Goal: Check status: Check status

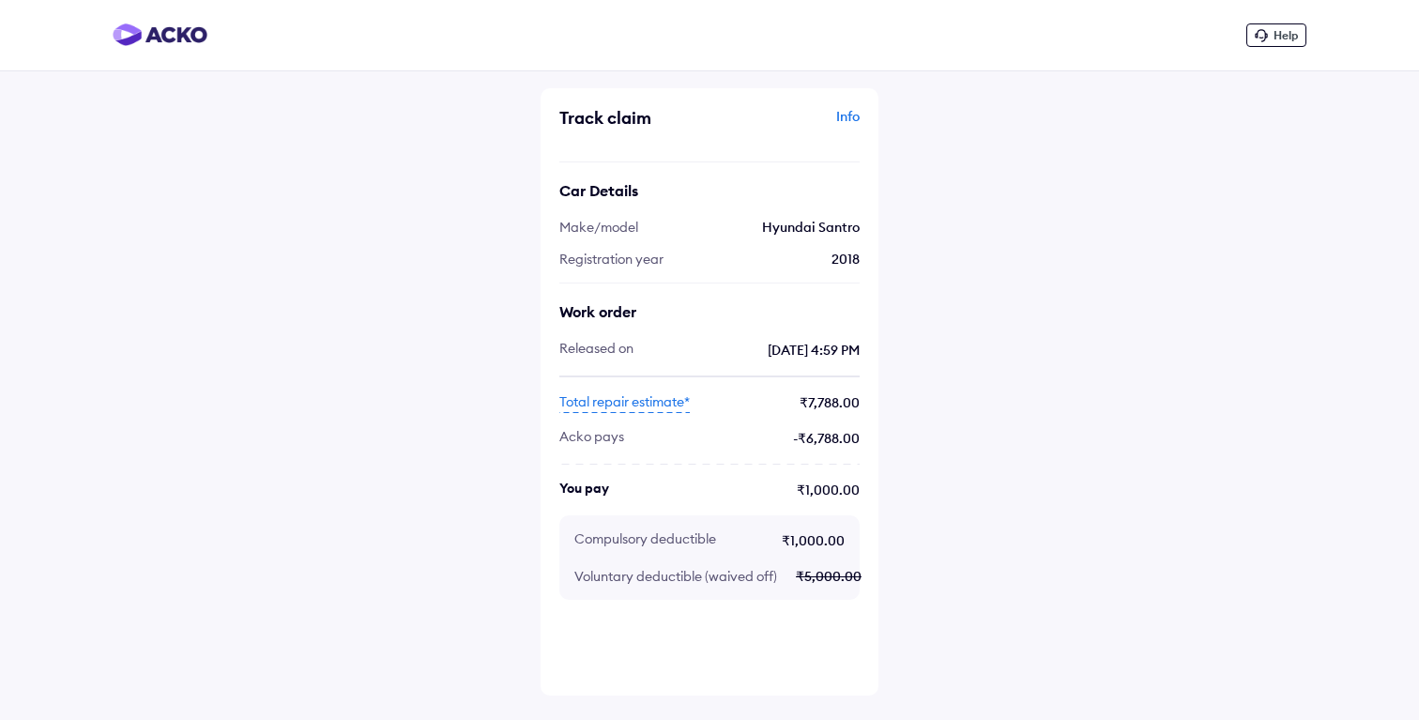
click at [1114, 374] on div "Help Track claim Info Car Details Make/model Hyundai Santro Registration year […" at bounding box center [709, 360] width 1419 height 720
click at [661, 398] on span "Total repair estimate*" at bounding box center [624, 402] width 130 height 21
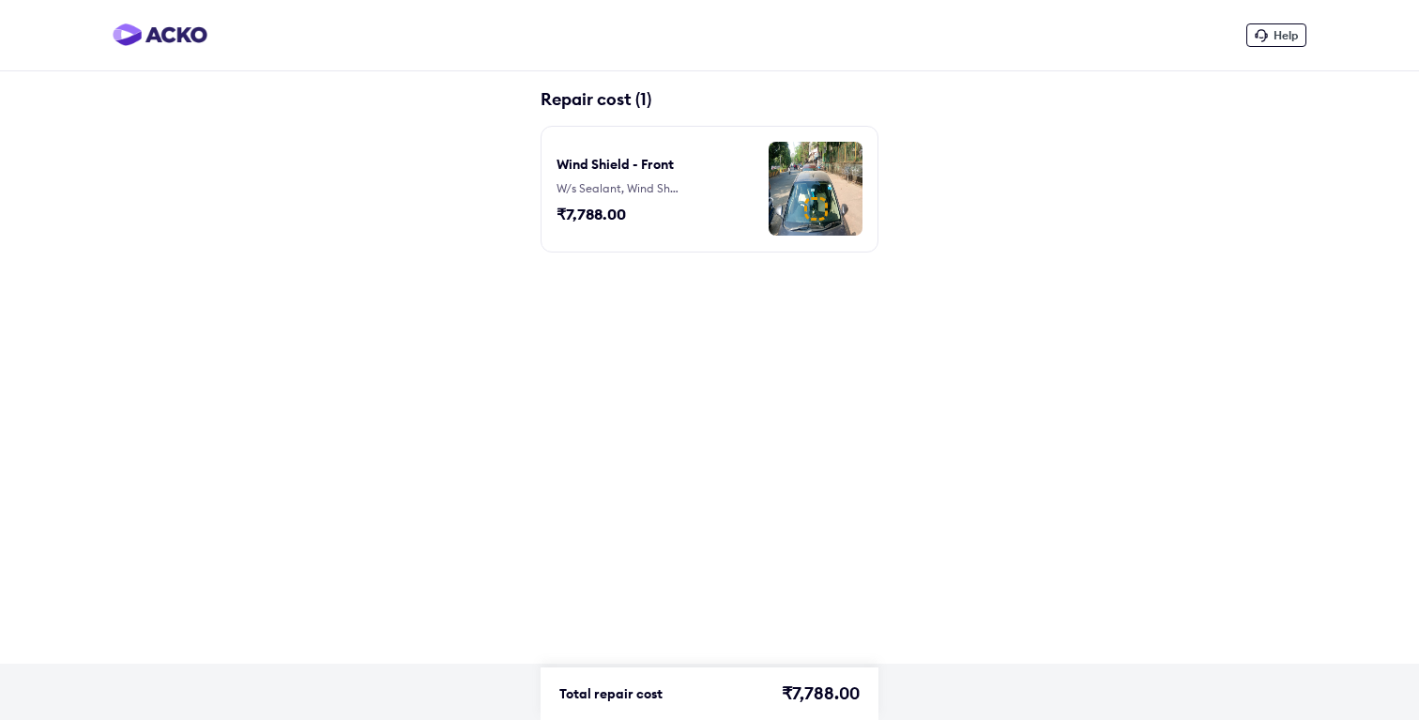
click at [671, 177] on div "Wind Shield - Front W/s Sealant, Wind Shield - Front ₹7,788.00" at bounding box center [627, 189] width 141 height 95
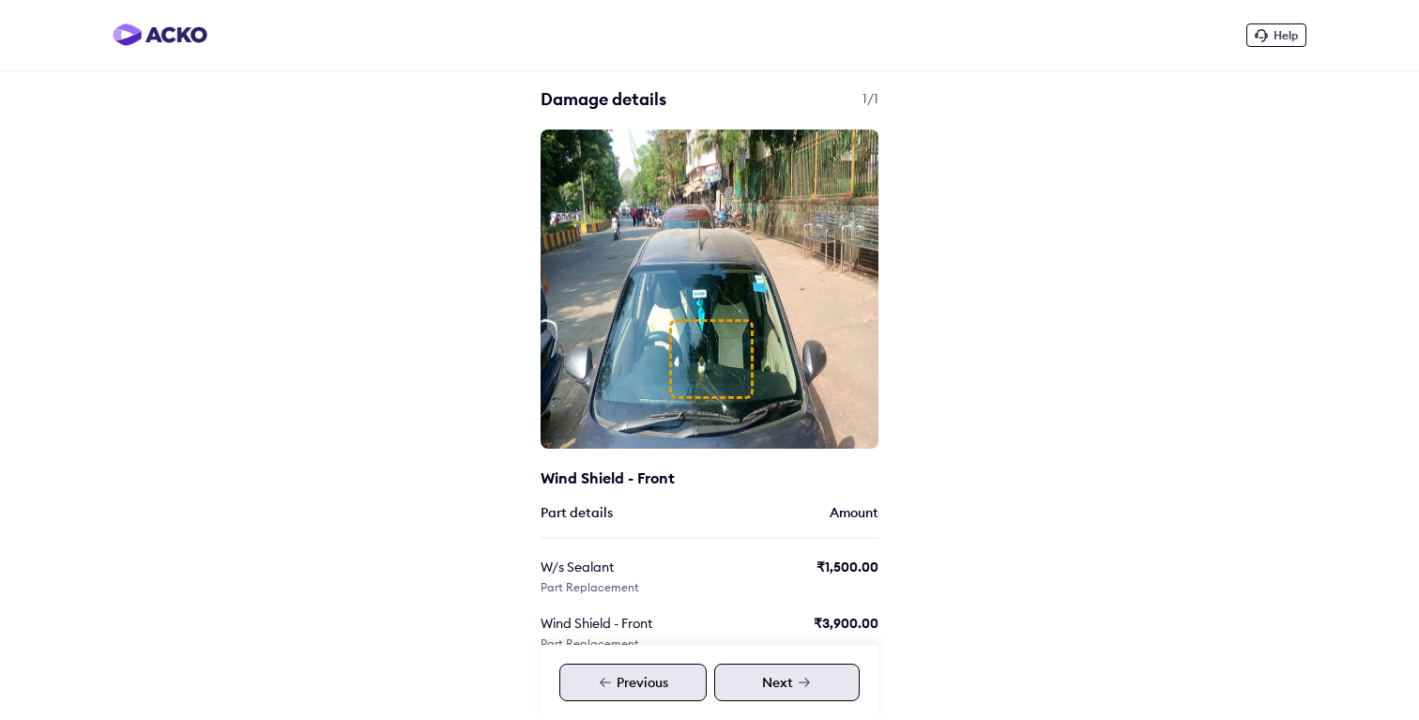
click at [736, 362] on div at bounding box center [711, 359] width 84 height 80
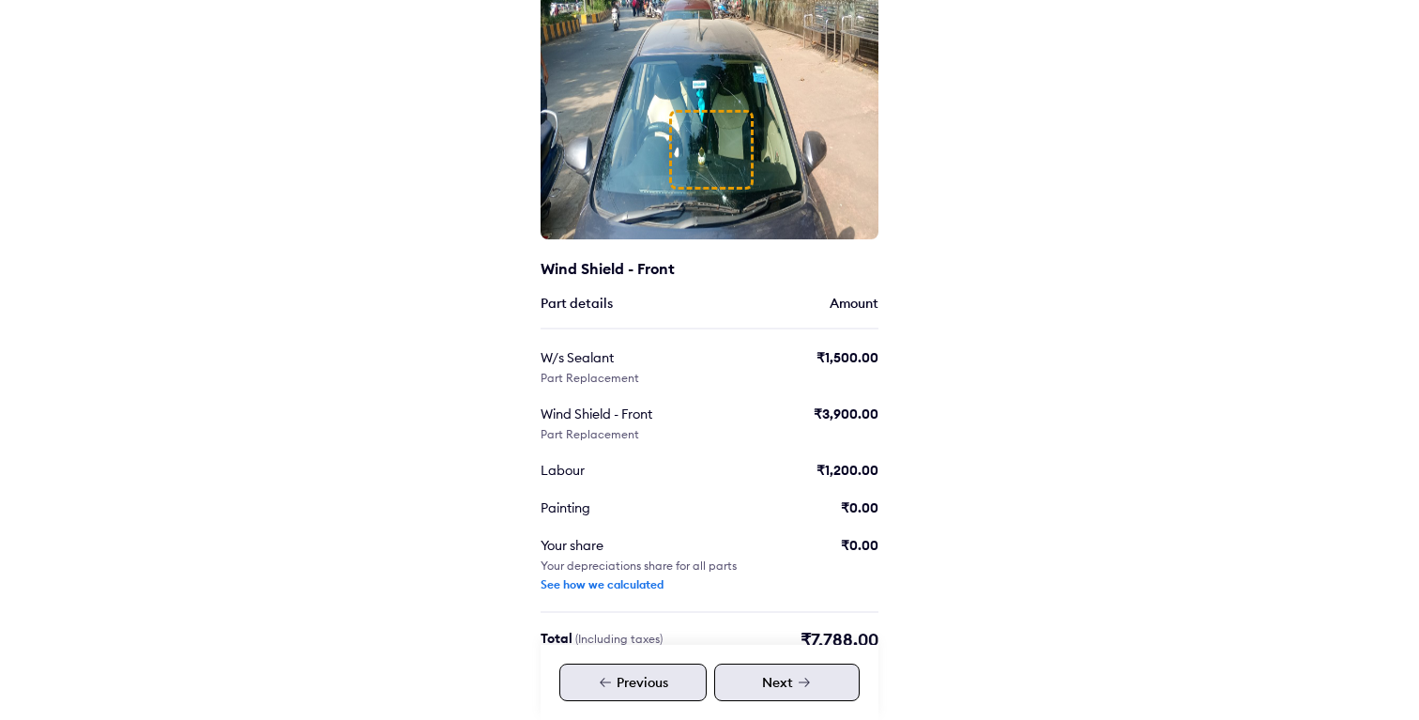
scroll to position [234, 0]
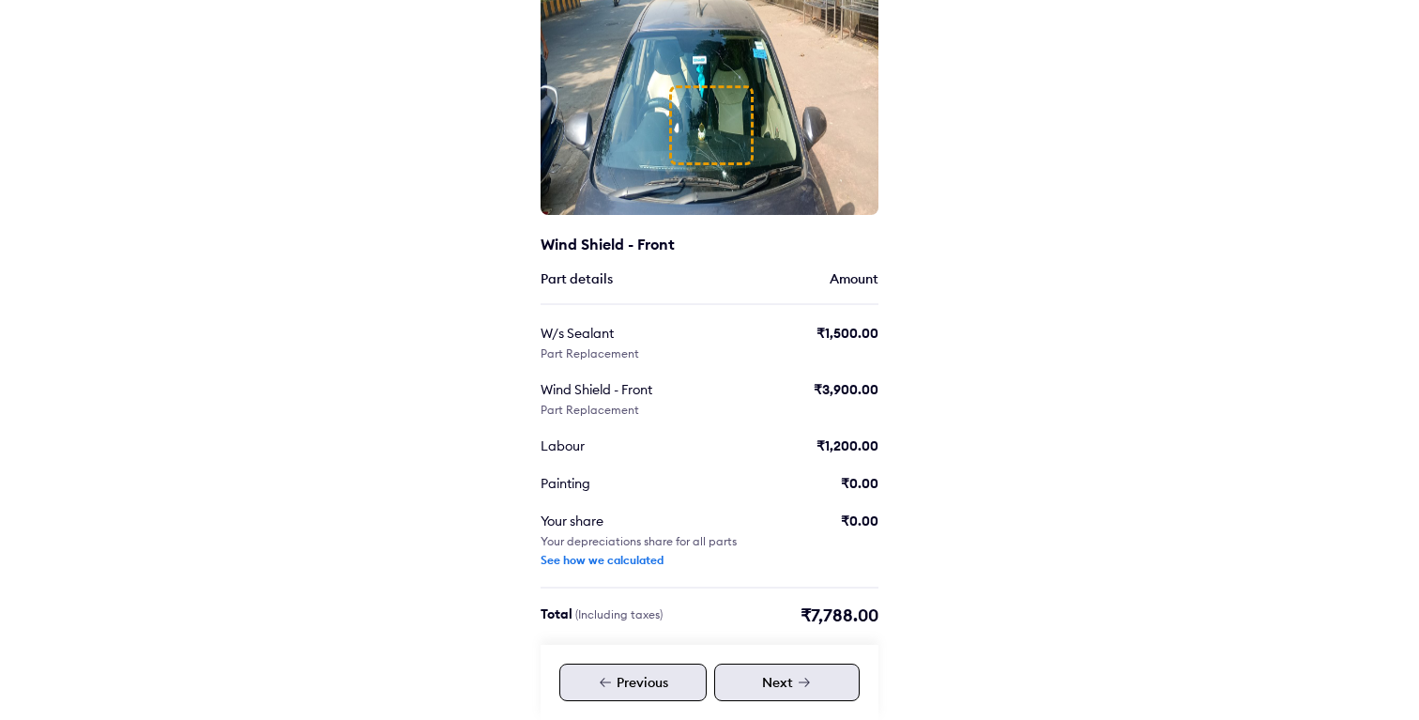
click at [618, 566] on div "See how we calculated" at bounding box center [602, 560] width 123 height 15
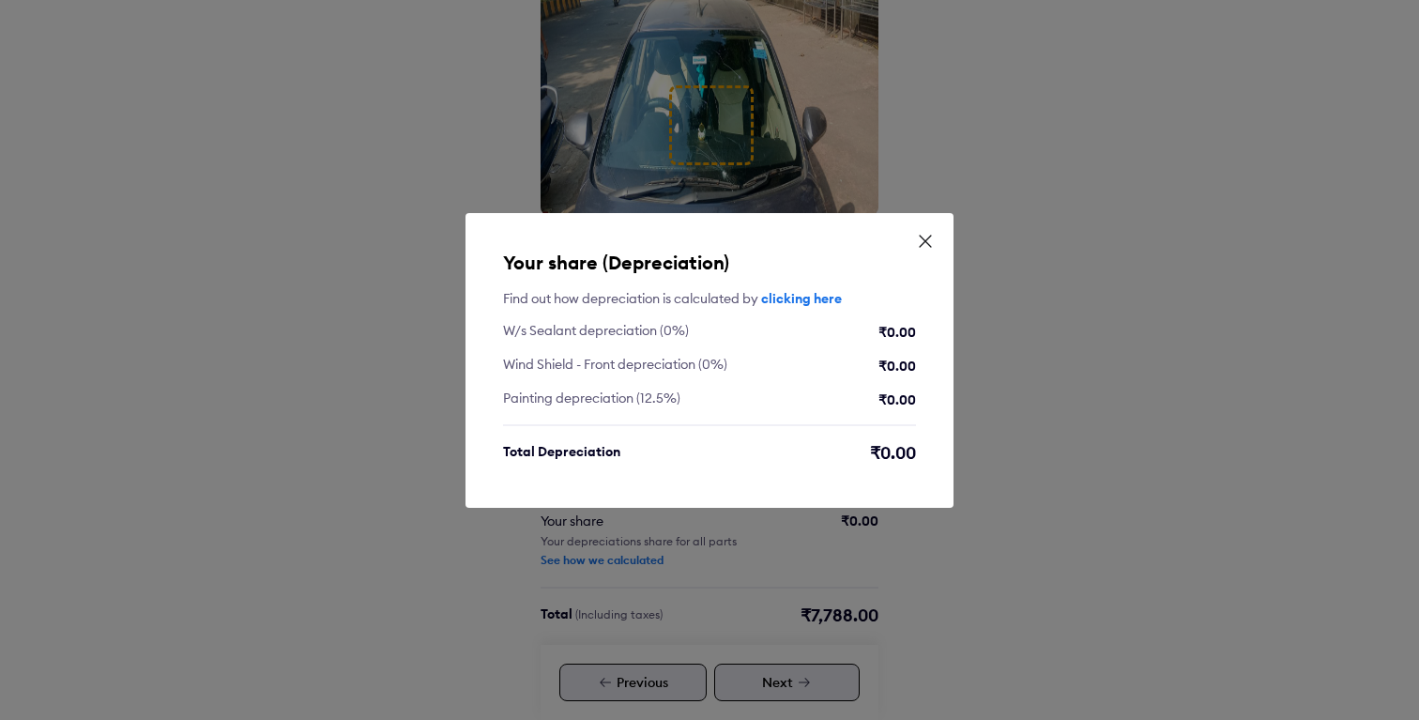
click at [926, 237] on icon at bounding box center [925, 241] width 19 height 19
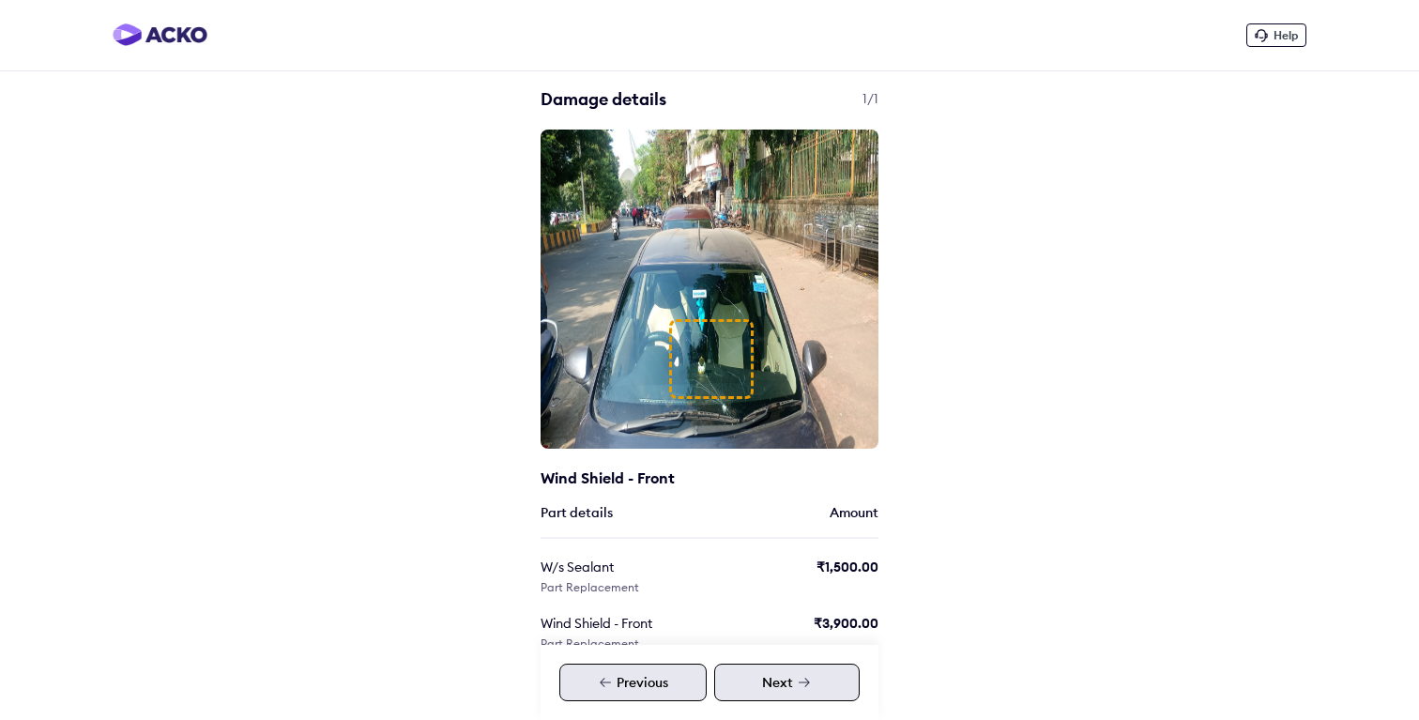
scroll to position [234, 0]
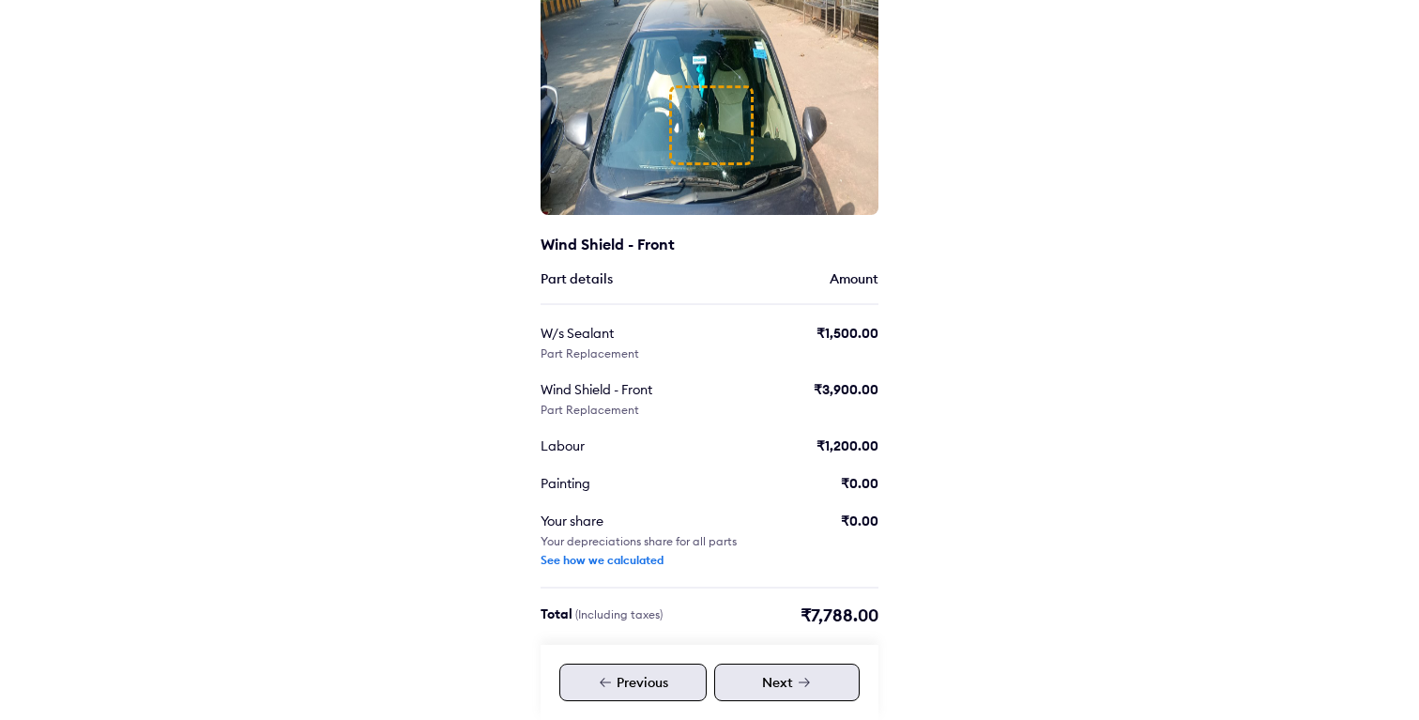
click at [657, 558] on div "See how we calculated" at bounding box center [602, 560] width 123 height 15
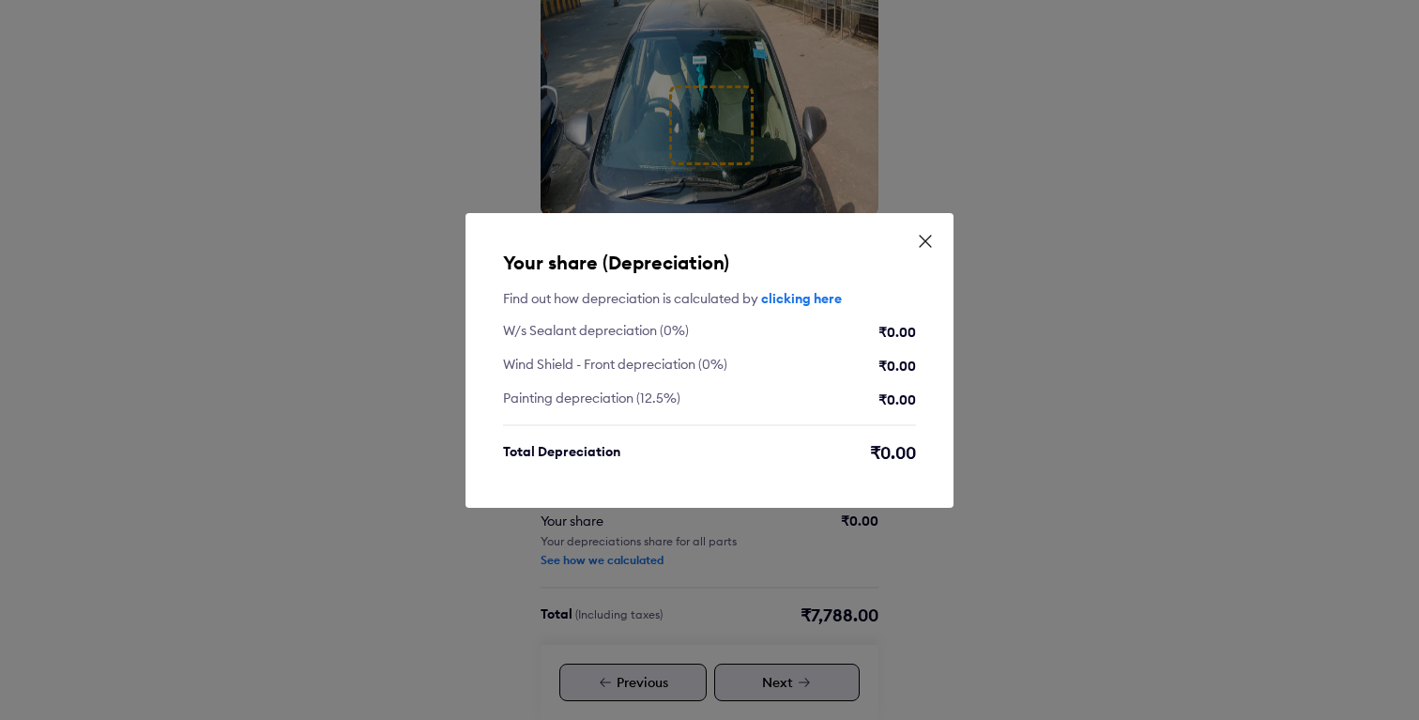
click at [834, 294] on link "clicking here" at bounding box center [801, 298] width 81 height 17
click at [931, 243] on icon at bounding box center [925, 241] width 19 height 19
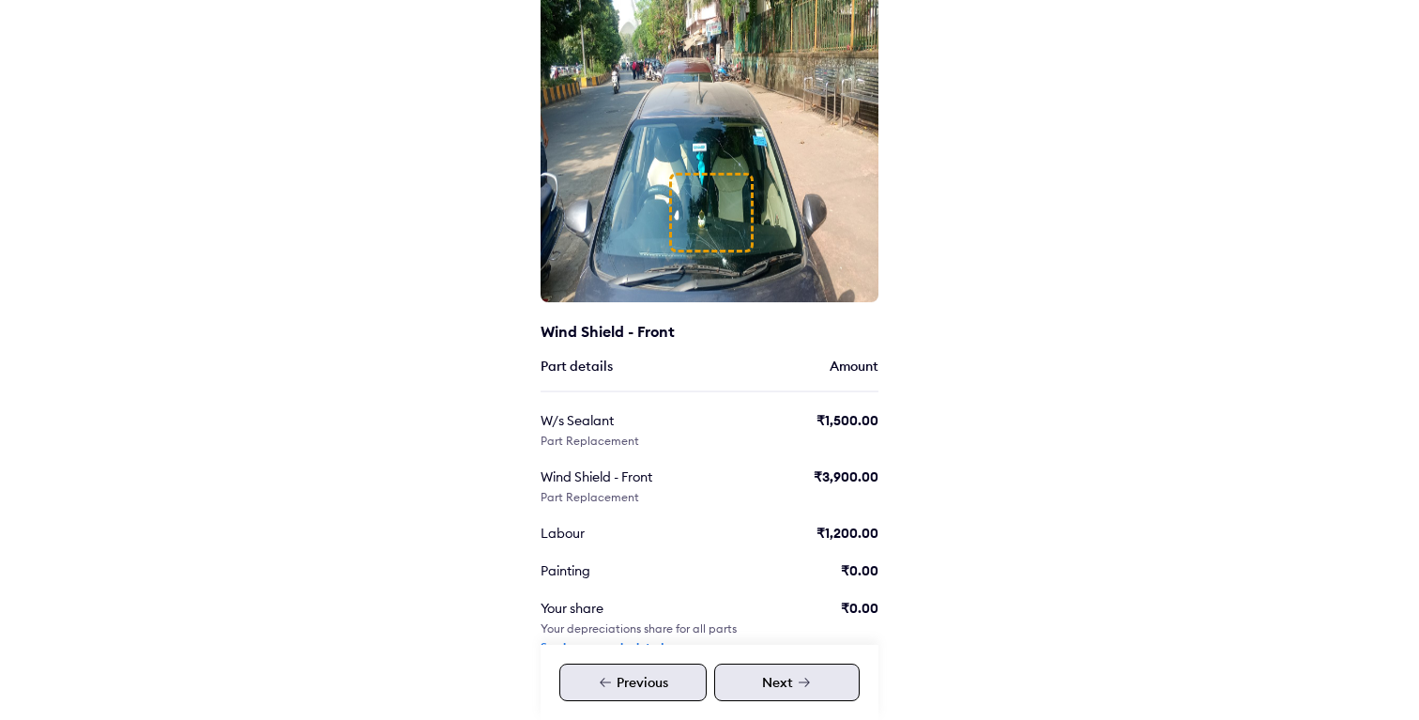
scroll to position [234, 0]
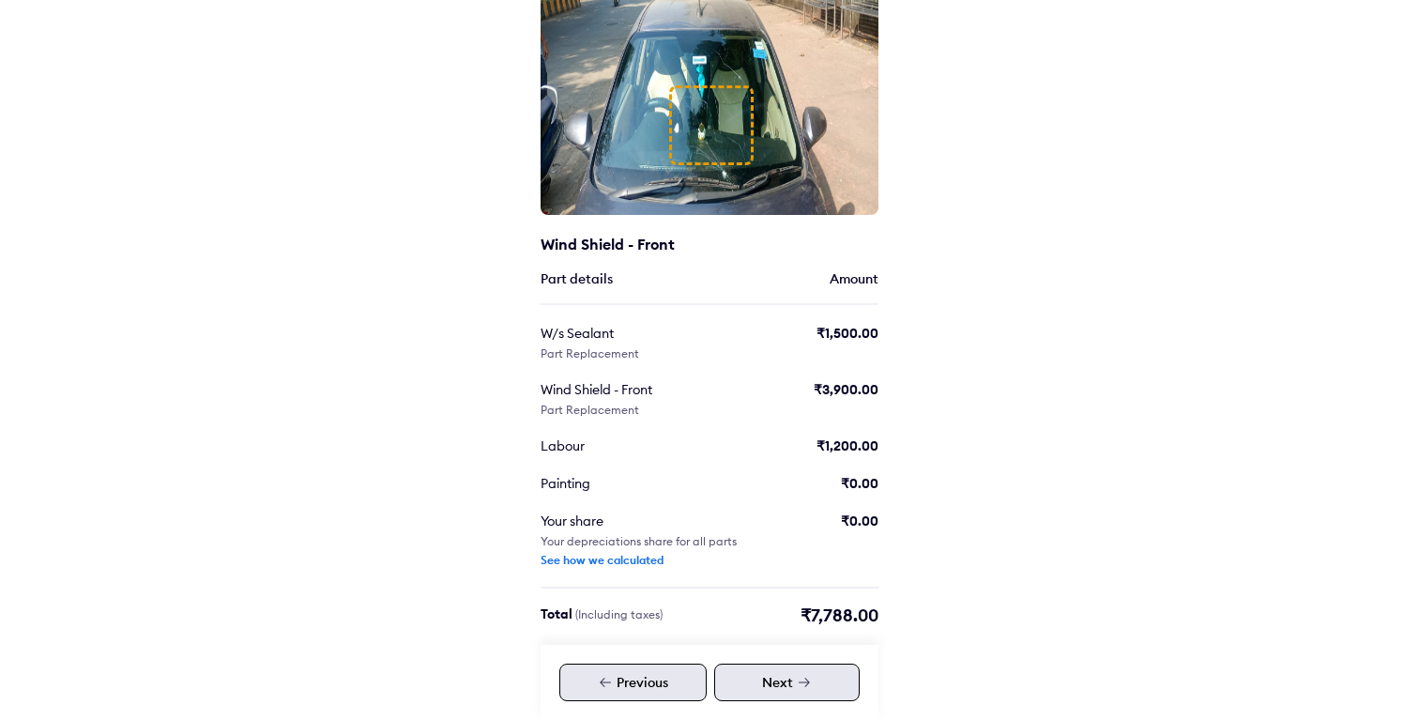
click at [625, 687] on div "Previous" at bounding box center [632, 683] width 147 height 38
click at [651, 695] on div "Previous" at bounding box center [632, 683] width 147 height 38
